Goal: Find contact information: Find contact information

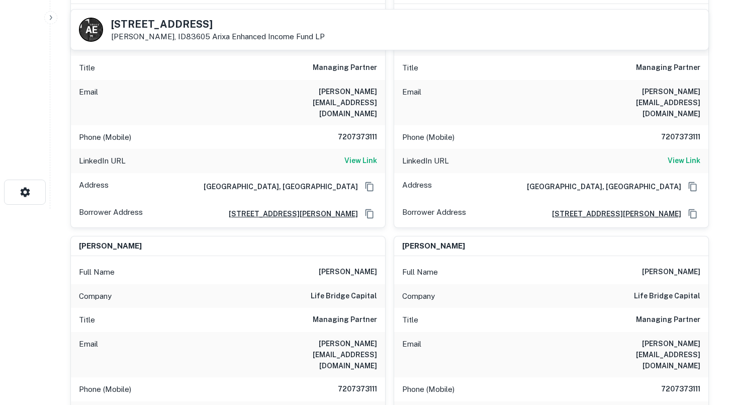
scroll to position [196, 0]
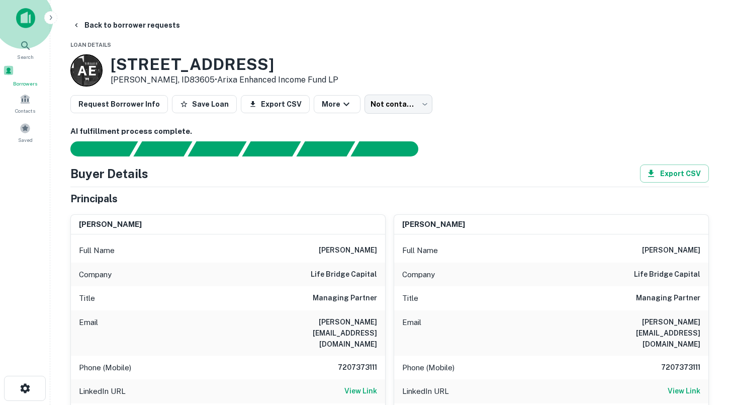
click at [26, 83] on span "Borrowers" at bounding box center [25, 83] width 44 height 8
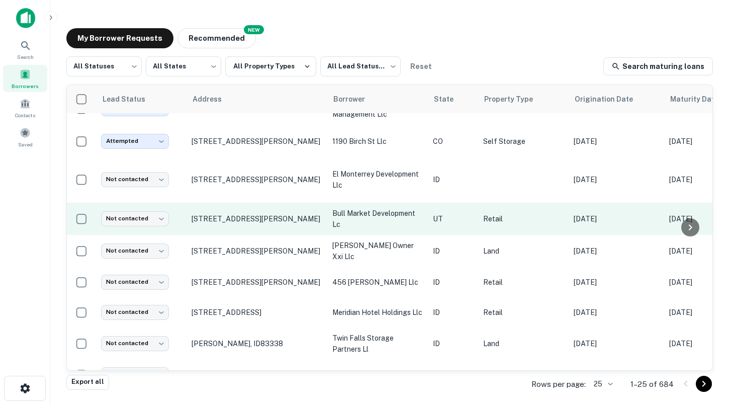
scroll to position [26, 0]
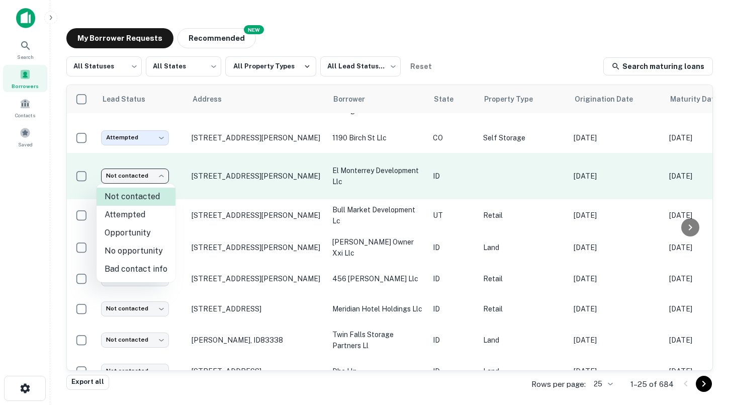
click at [147, 179] on body "Search Borrowers Contacts Saved My Borrower Requests NEW Recommended All Status…" at bounding box center [364, 202] width 729 height 405
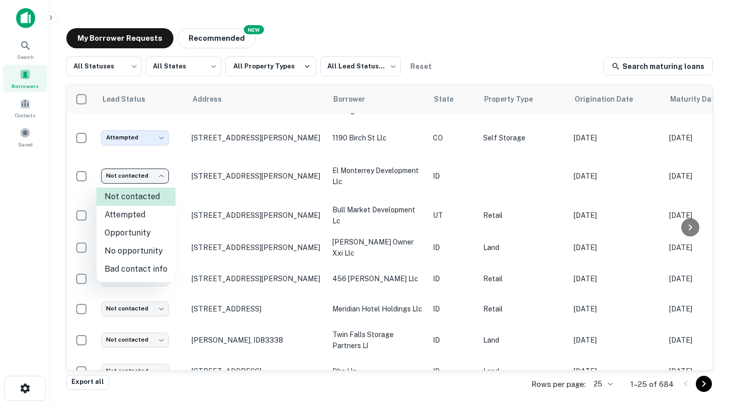
click at [133, 215] on li "Attempted" at bounding box center [136, 215] width 79 height 18
type input "*********"
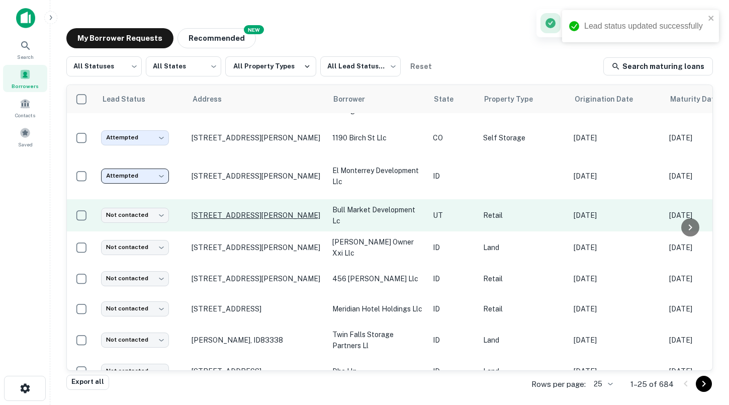
click at [231, 213] on p "[STREET_ADDRESS][PERSON_NAME]" at bounding box center [257, 215] width 131 height 9
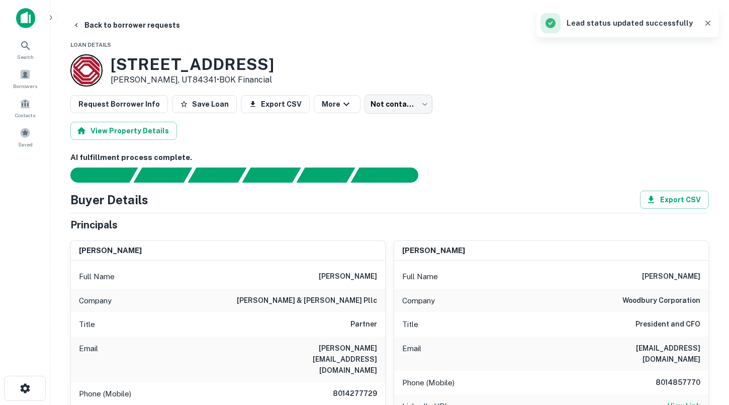
scroll to position [72, 0]
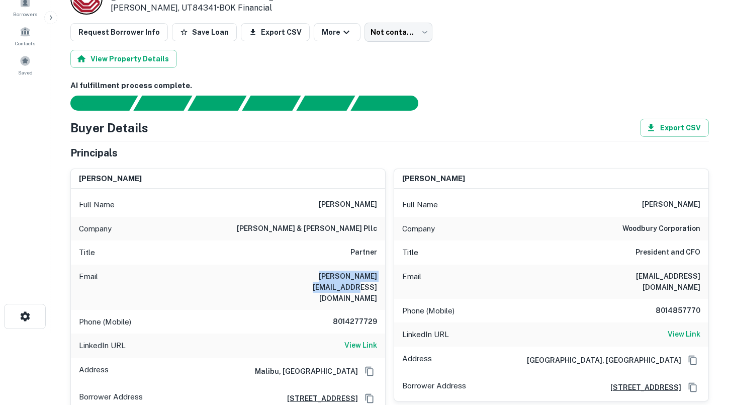
drag, startPoint x: 286, startPoint y: 276, endPoint x: 379, endPoint y: 277, distance: 93.5
click at [379, 277] on div "Email [PERSON_NAME][EMAIL_ADDRESS][DOMAIN_NAME]" at bounding box center [228, 286] width 314 height 45
copy h6 "[PERSON_NAME][EMAIL_ADDRESS][DOMAIN_NAME]"
click at [670, 197] on div "Full Name [PERSON_NAME]" at bounding box center [551, 205] width 314 height 24
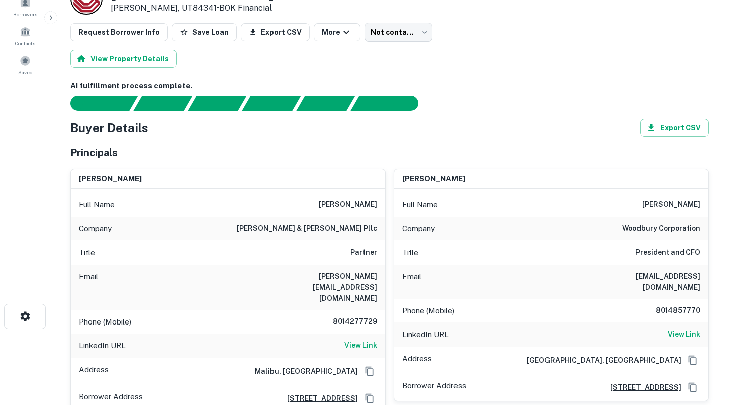
click at [660, 206] on h6 "[PERSON_NAME]" at bounding box center [671, 205] width 58 height 12
click at [658, 208] on div "Full Name [PERSON_NAME]" at bounding box center [551, 205] width 314 height 24
drag, startPoint x: 603, startPoint y: 276, endPoint x: 700, endPoint y: 275, distance: 97.0
click at [700, 275] on h6 "[EMAIL_ADDRESS][DOMAIN_NAME]" at bounding box center [640, 281] width 121 height 22
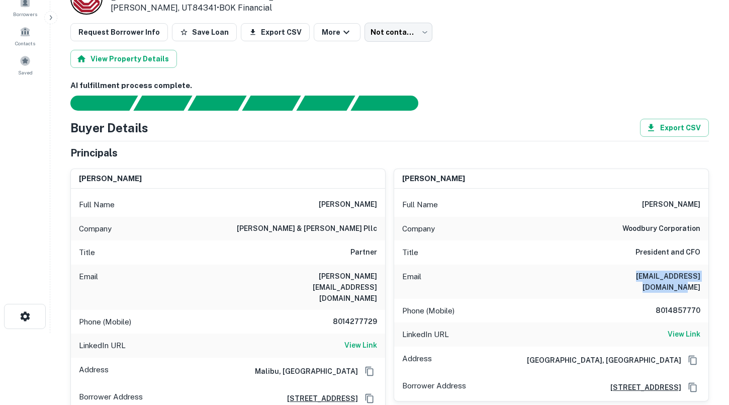
copy h6 "[EMAIL_ADDRESS][DOMAIN_NAME]"
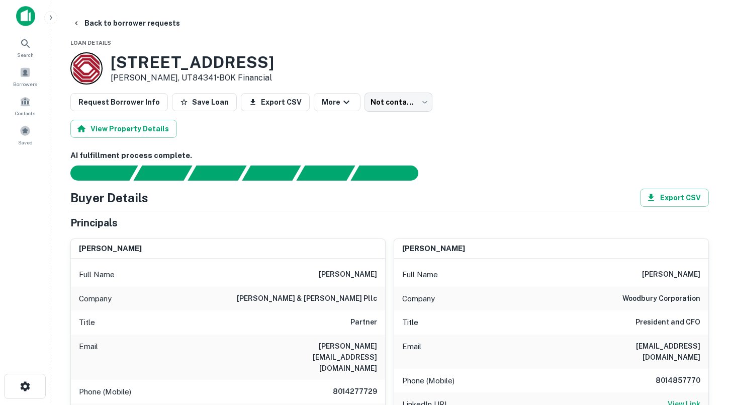
click at [144, 77] on p "[PERSON_NAME], UT84341 • BOK Financial" at bounding box center [192, 78] width 163 height 12
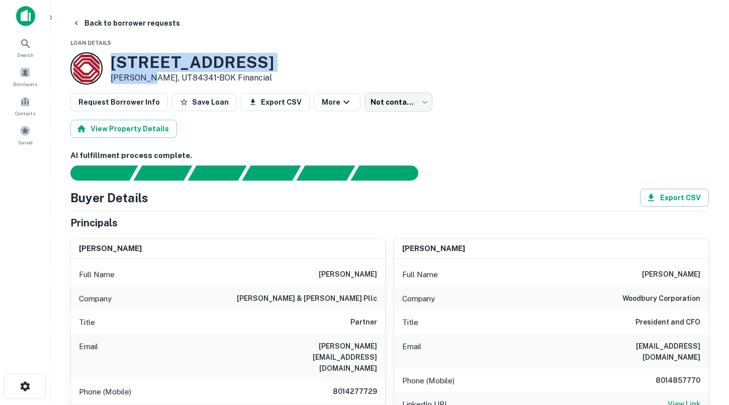
drag, startPoint x: 147, startPoint y: 77, endPoint x: 108, endPoint y: 49, distance: 49.0
copy div "[STREET_ADDRESS]"
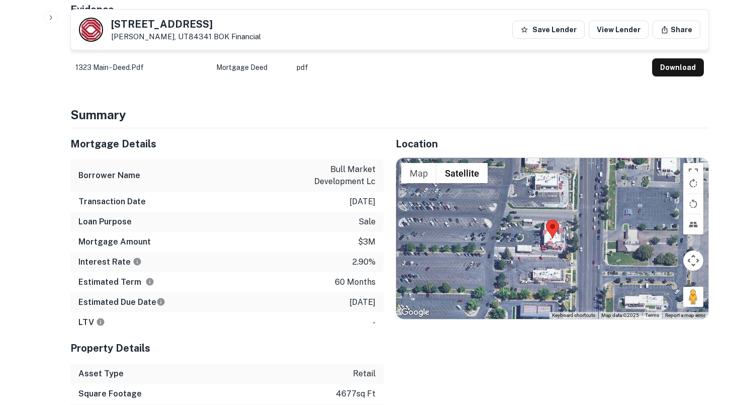
scroll to position [766, 0]
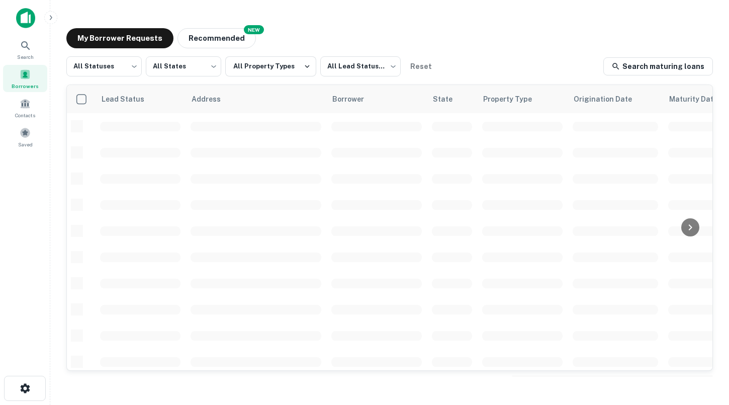
scroll to position [26, 0]
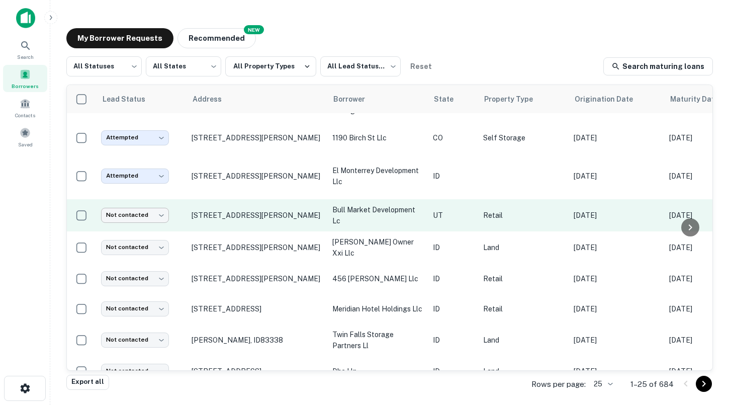
click at [132, 216] on body "Search Borrowers Contacts Saved My Borrower Requests NEW Recommended All Status…" at bounding box center [364, 202] width 729 height 405
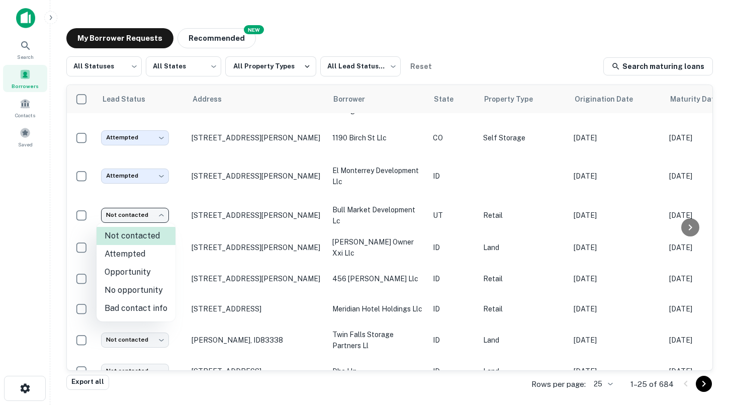
click at [135, 251] on li "Attempted" at bounding box center [136, 254] width 79 height 18
type input "*********"
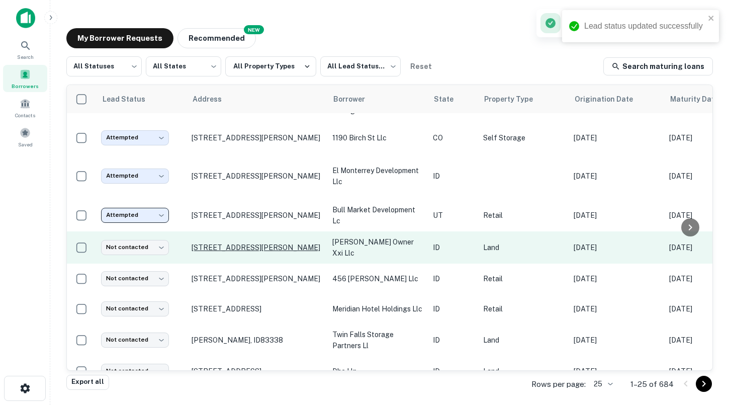
click at [289, 248] on p "[STREET_ADDRESS][PERSON_NAME]" at bounding box center [257, 247] width 131 height 9
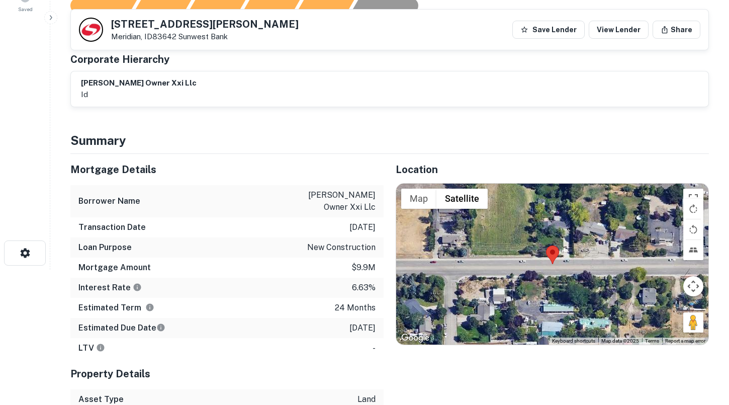
scroll to position [157, 0]
